Goal: Use online tool/utility: Use online tool/utility

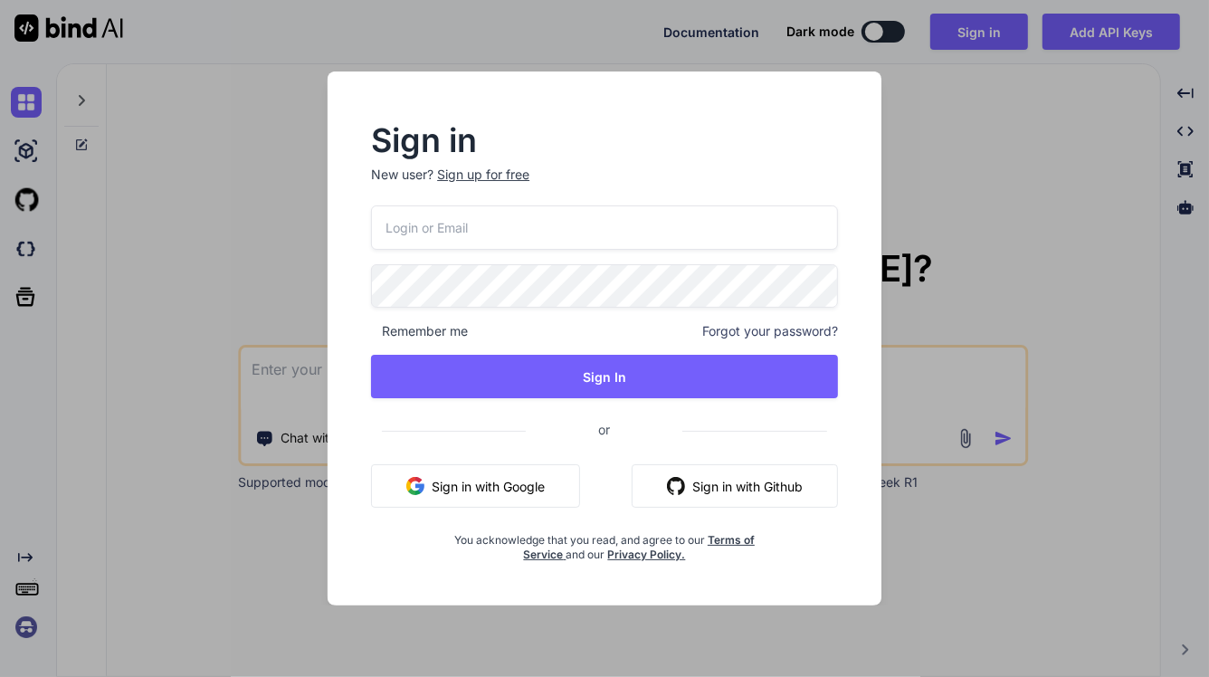
click at [457, 481] on button "Sign in with Google" at bounding box center [475, 485] width 209 height 43
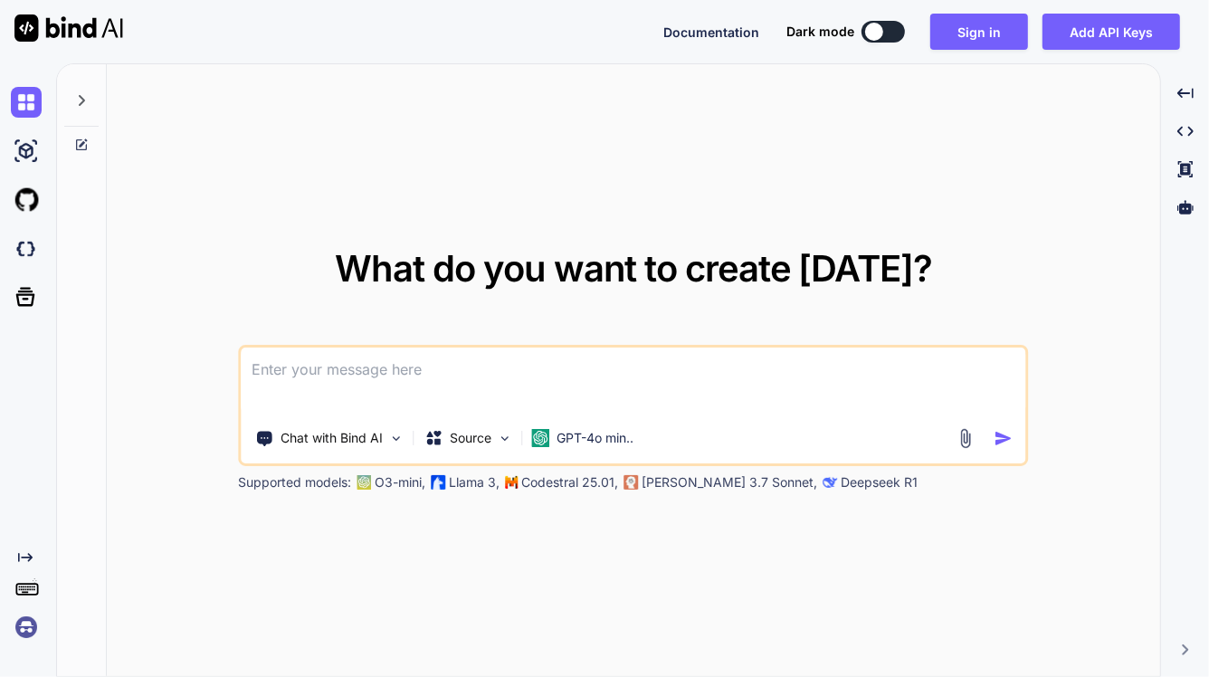
click at [319, 365] on textarea at bounding box center [634, 380] width 785 height 67
paste textarea
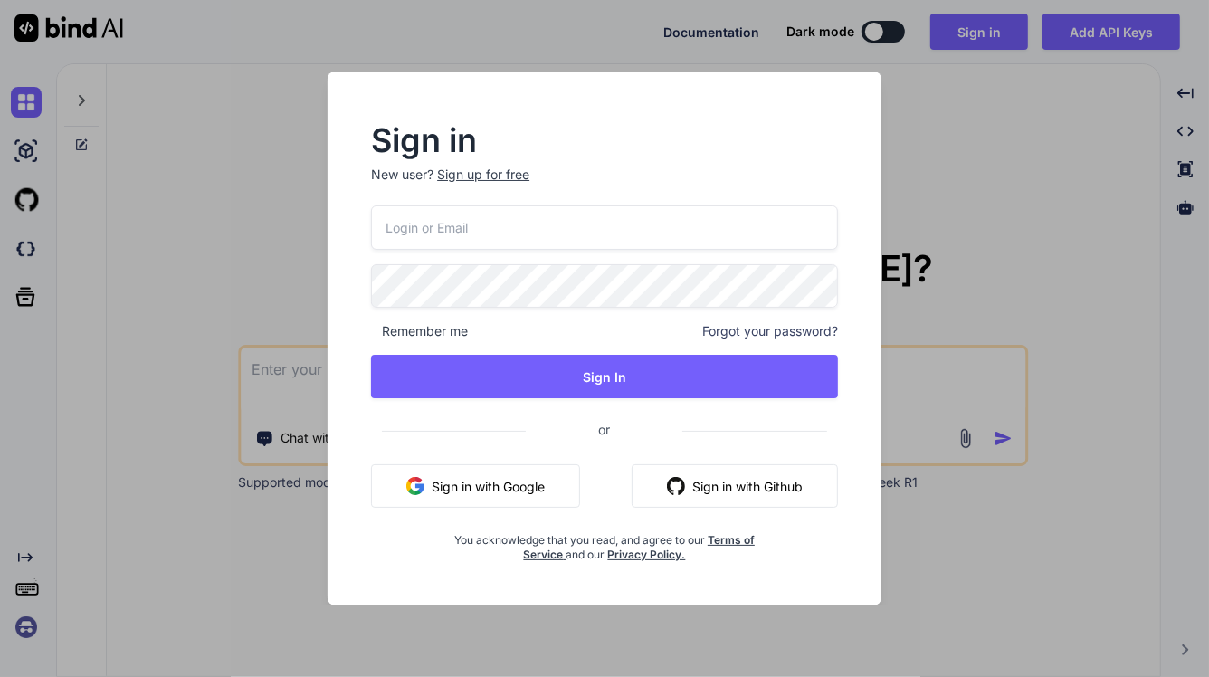
click at [527, 478] on button "Sign in with Google" at bounding box center [475, 485] width 209 height 43
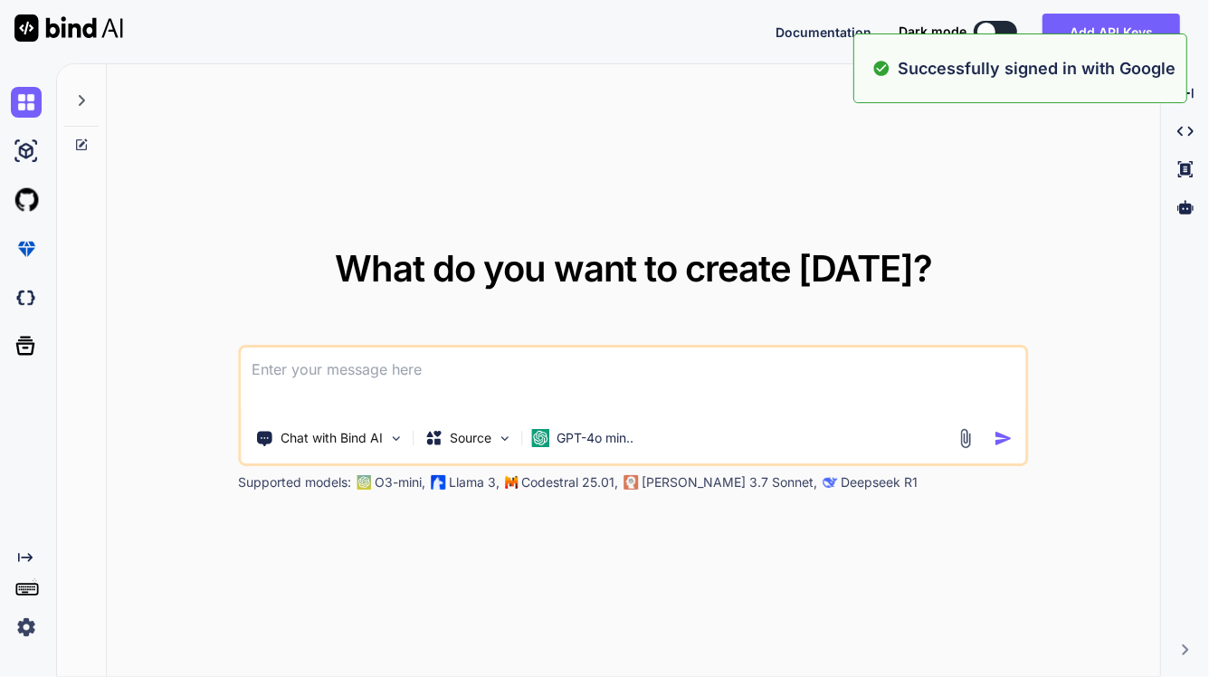
click at [417, 374] on textarea at bounding box center [634, 380] width 785 height 67
paste textarea "please improve the alignment of this flutter code"
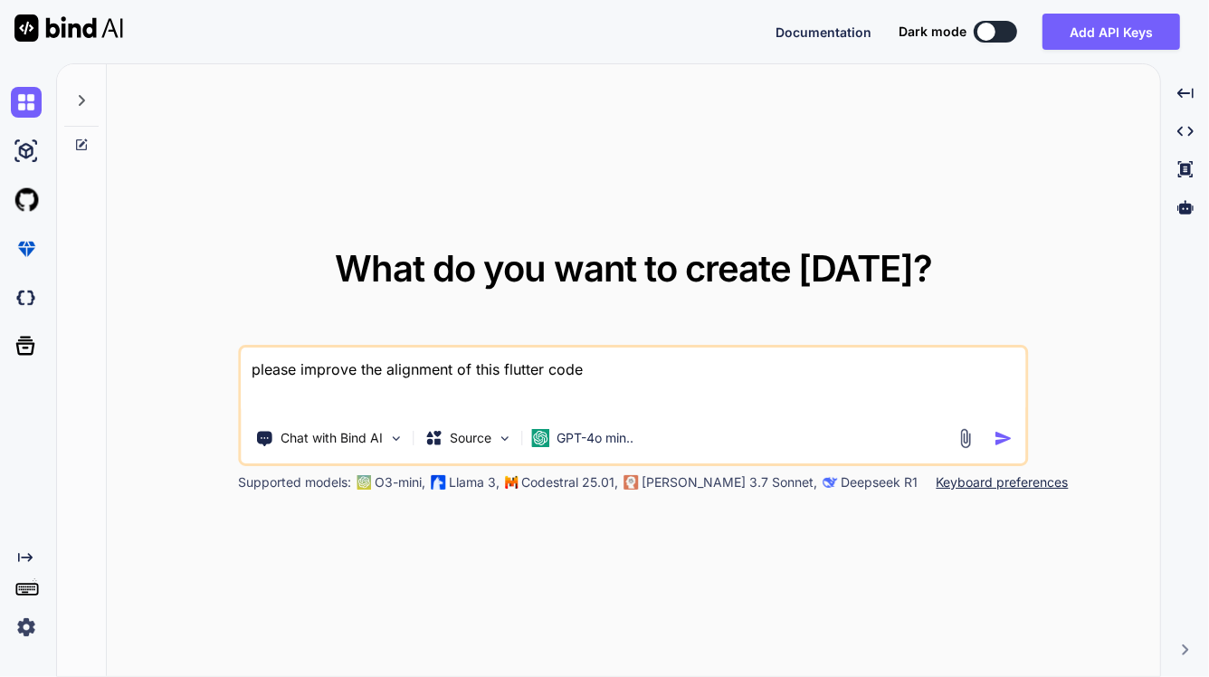
paste textarea "Padding( padding: const EdgeInsets.only(left: 10.0, top: 20), child: Align( ali…"
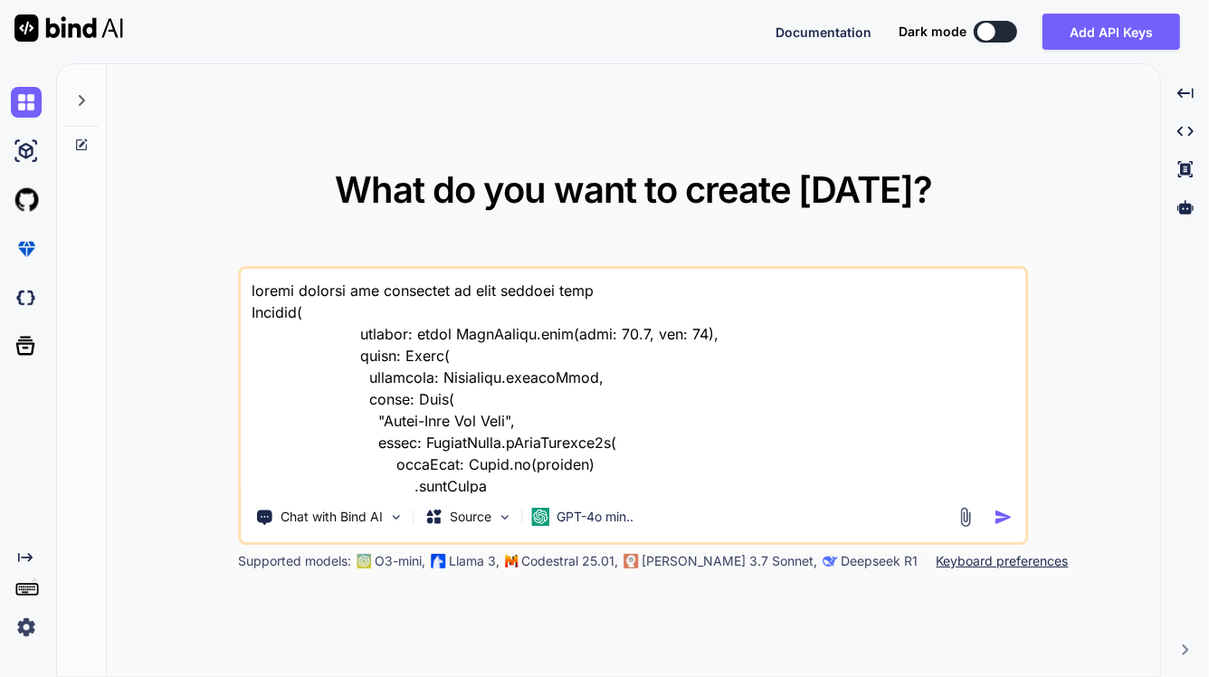
scroll to position [2866, 0]
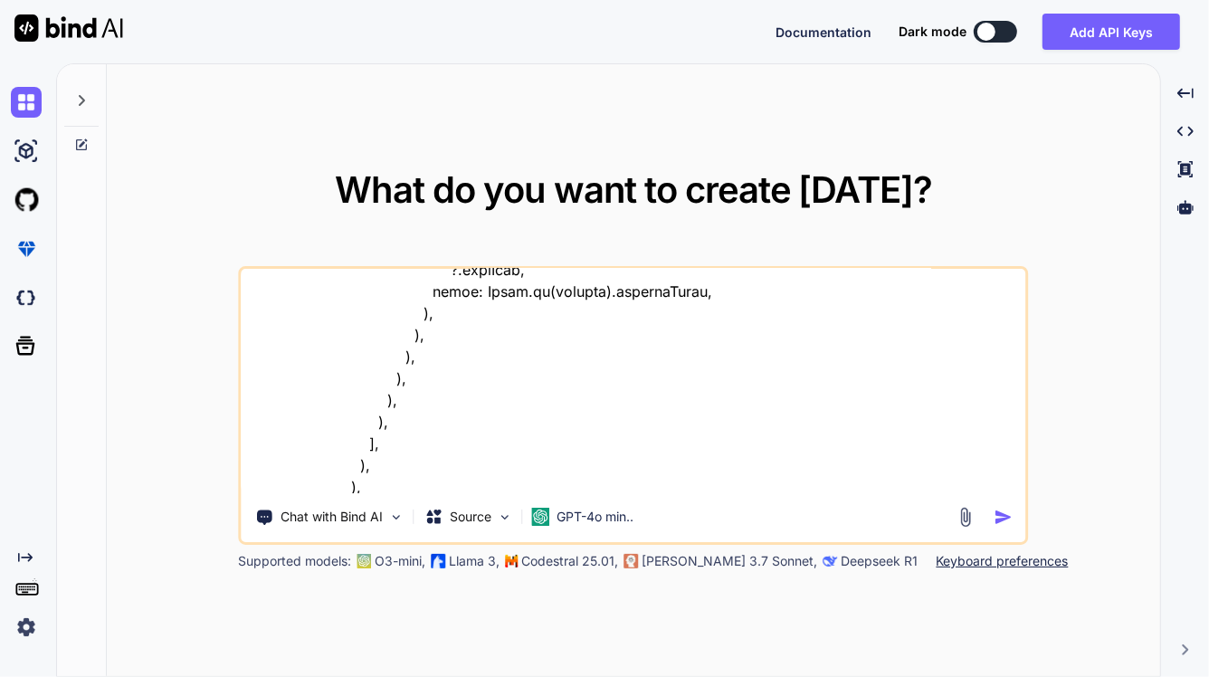
type textarea "please improve the alignment of this flutter code Padding( padding: const EdgeI…"
click at [1006, 521] on img "button" at bounding box center [1003, 517] width 19 height 19
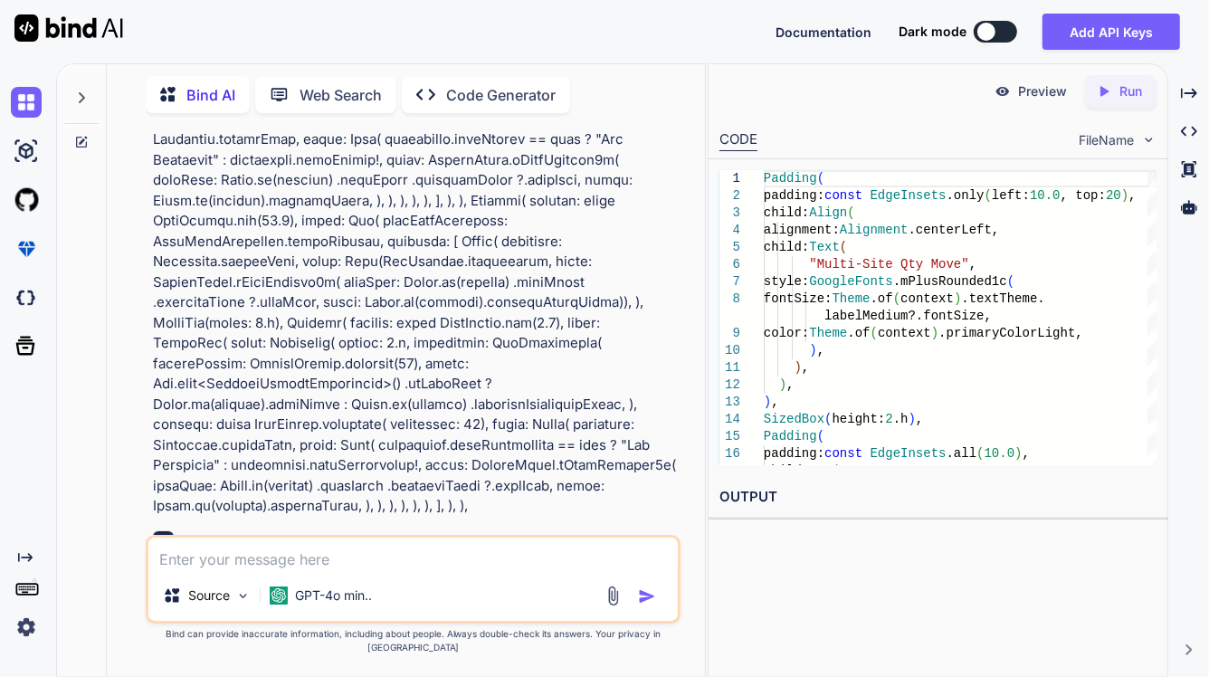
scroll to position [708, 0]
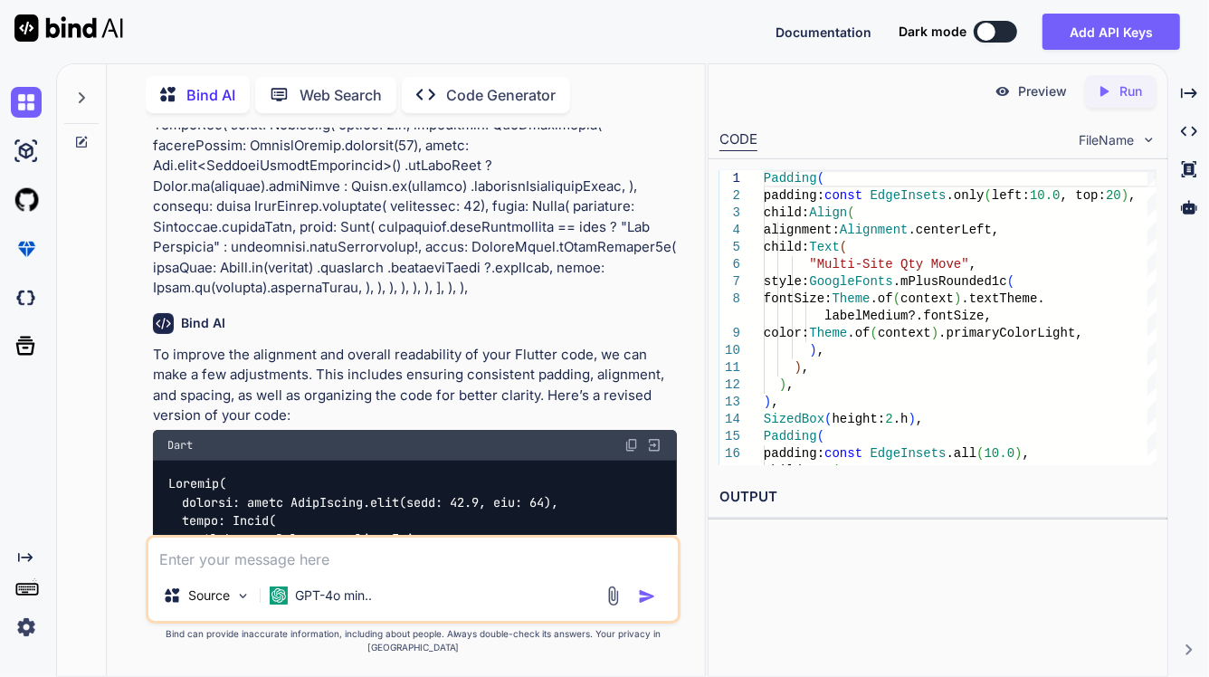
click at [633, 438] on img at bounding box center [631, 445] width 14 height 14
